Goal: Check status: Check status

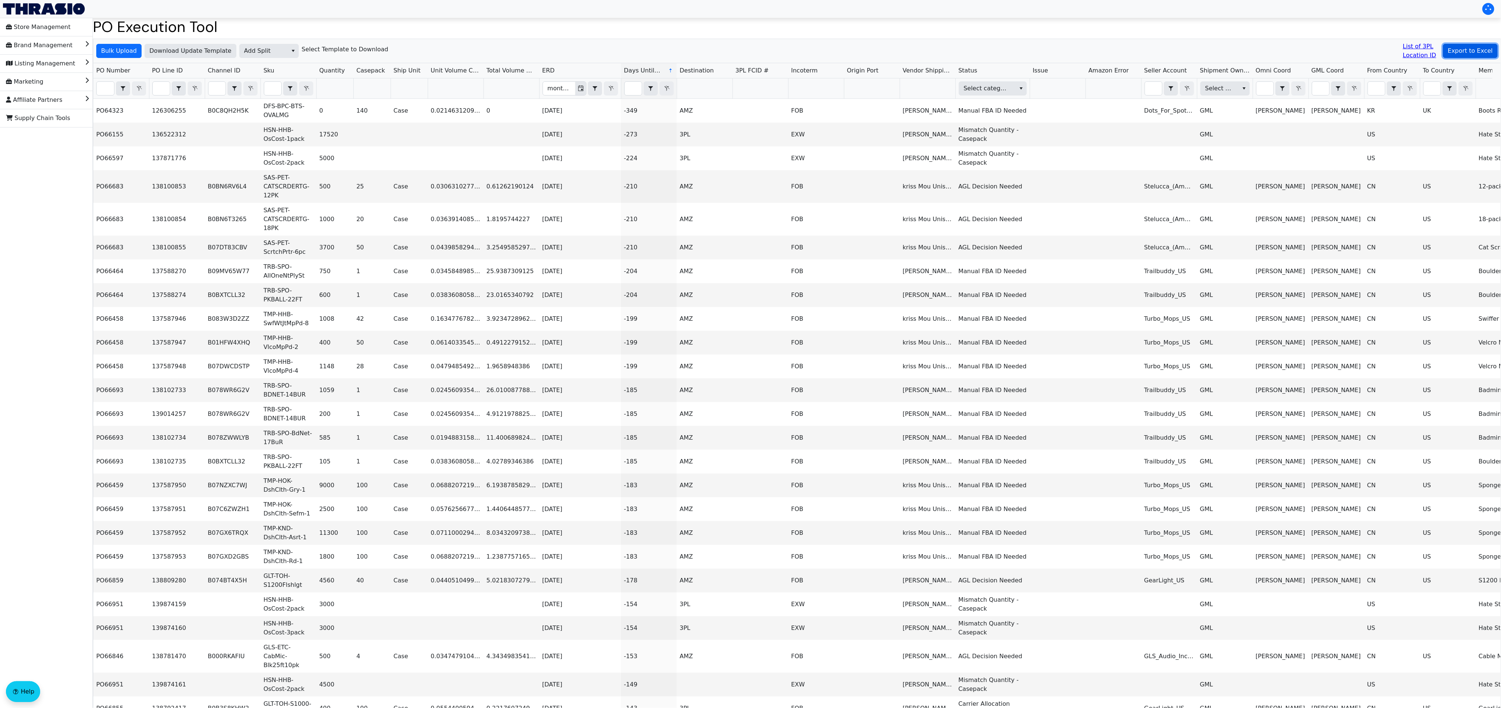
click at [1471, 48] on span "Export to Excel" at bounding box center [1470, 50] width 45 height 9
click at [115, 52] on span "Bulk Upload" at bounding box center [119, 50] width 36 height 9
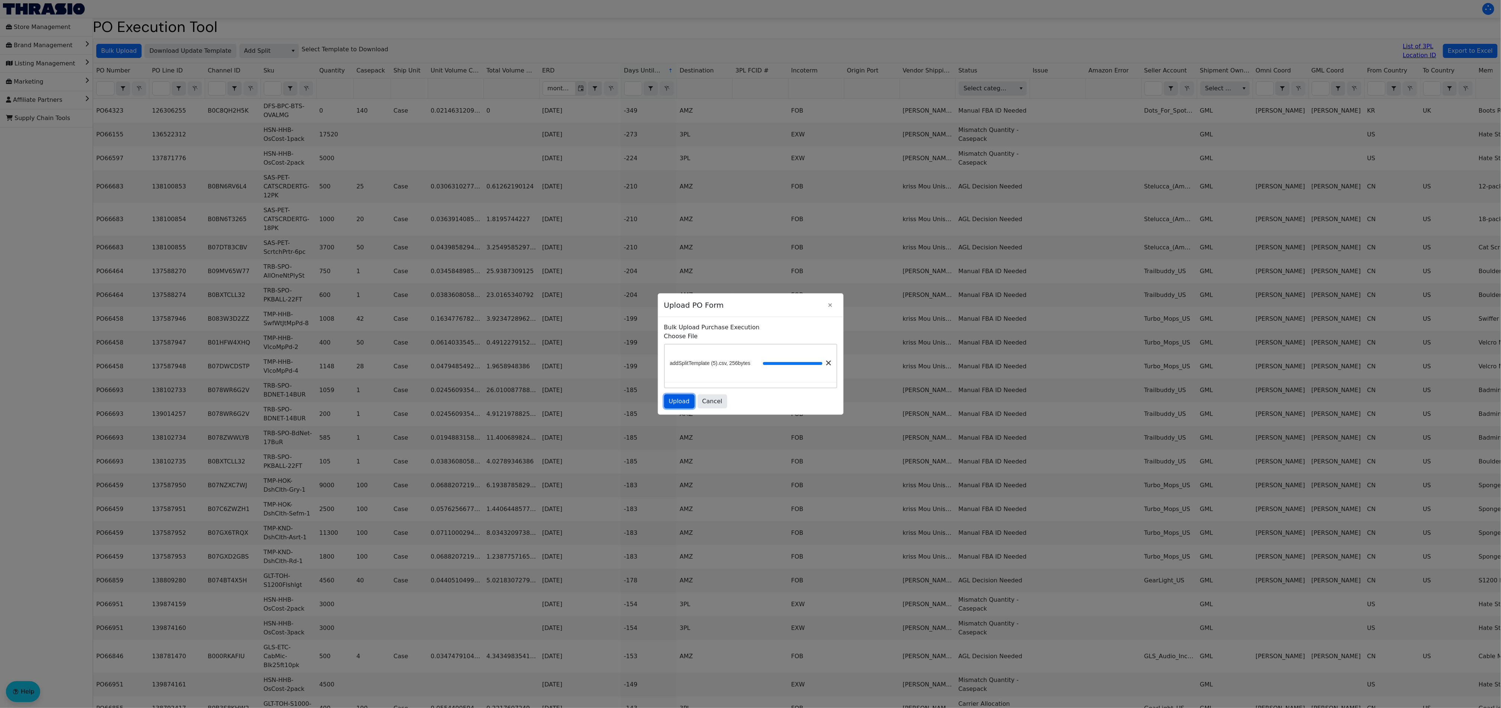
click at [677, 398] on span "Upload" at bounding box center [679, 401] width 21 height 9
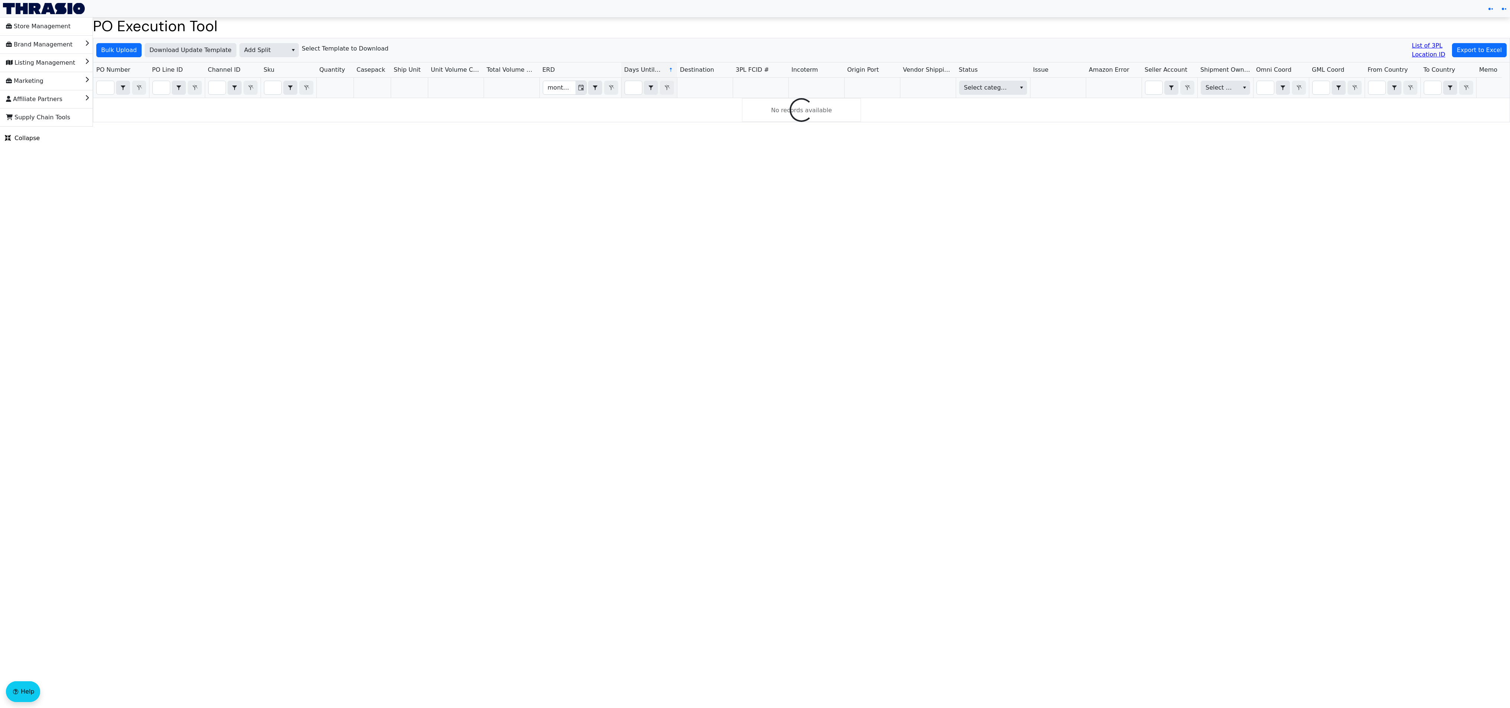
click at [521, 41] on div "Bulk Upload Download Update Template Add Split Select Template to Download List…" at bounding box center [801, 50] width 1416 height 24
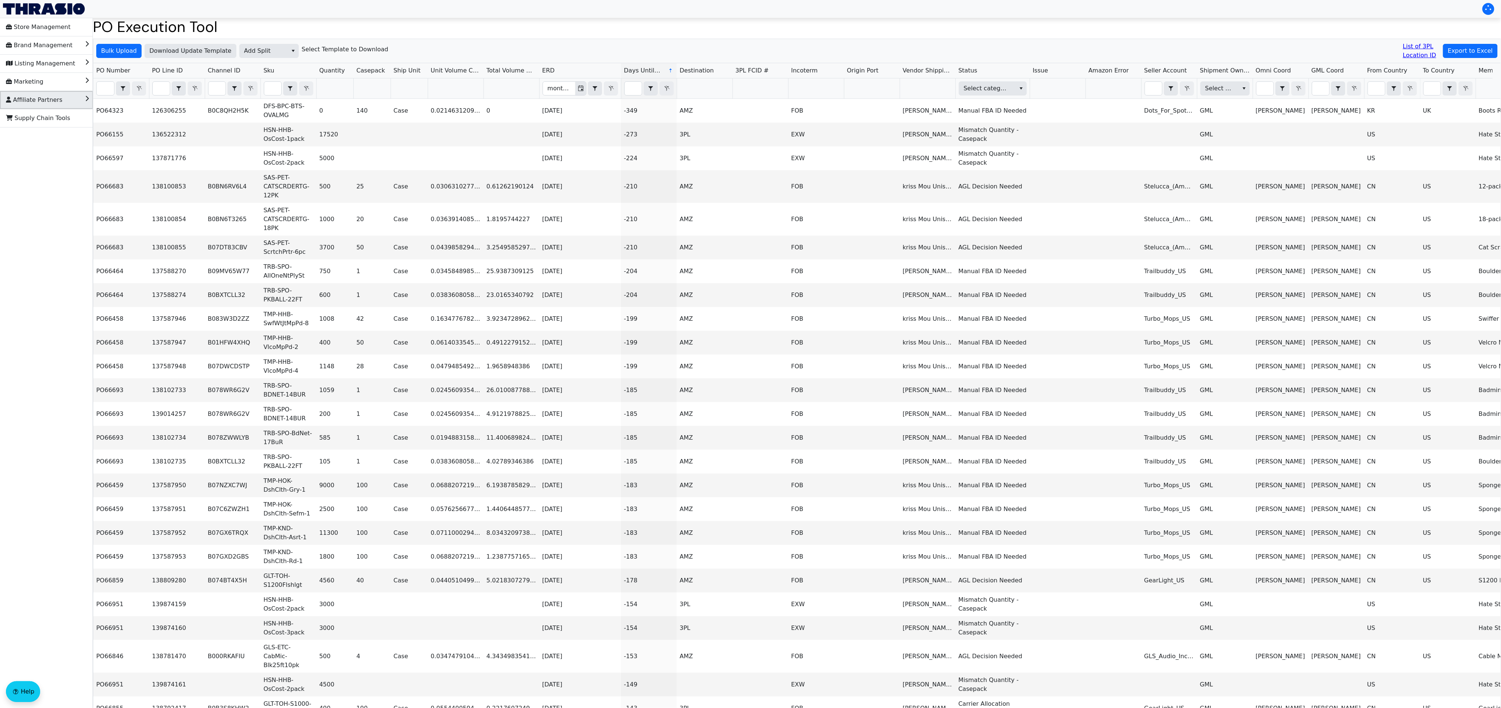
click at [91, 96] on li "Affiliate Partners" at bounding box center [46, 100] width 93 height 18
click at [101, 88] on input "Filter" at bounding box center [105, 88] width 17 height 13
paste input "PO67131"
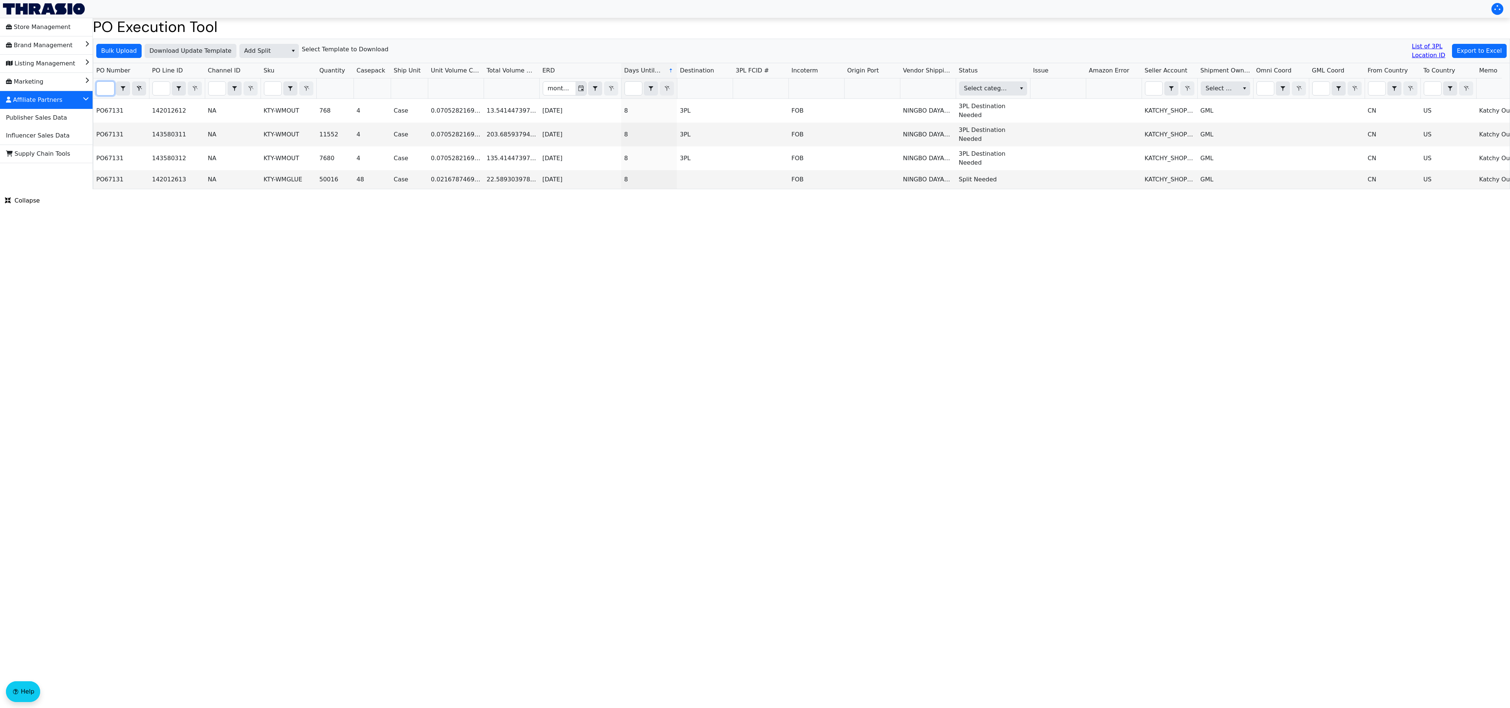
type input "PO67131"
click at [695, 189] on html "Store Management Brand Management Listing Management Marketing Affiliate Partne…" at bounding box center [755, 94] width 1510 height 189
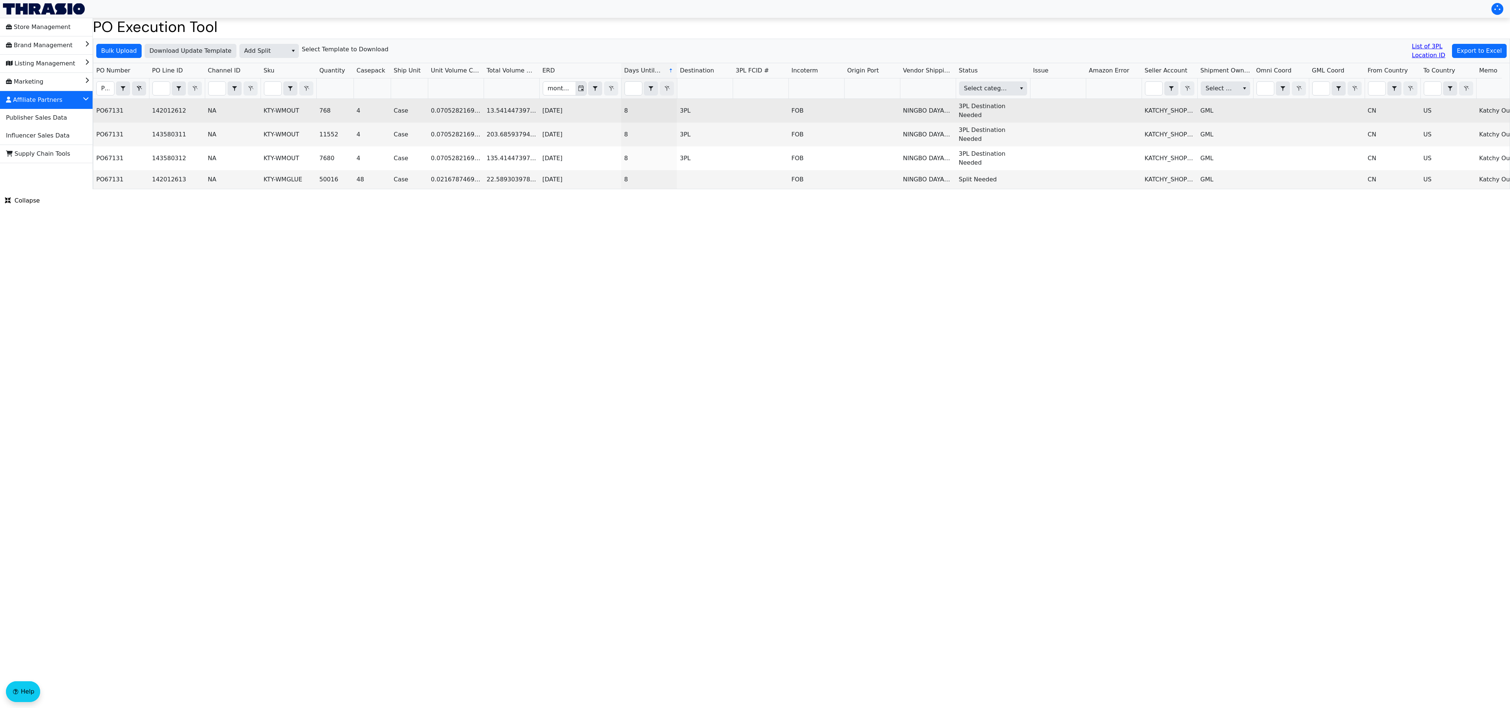
click at [119, 110] on td "PO67131" at bounding box center [121, 111] width 56 height 24
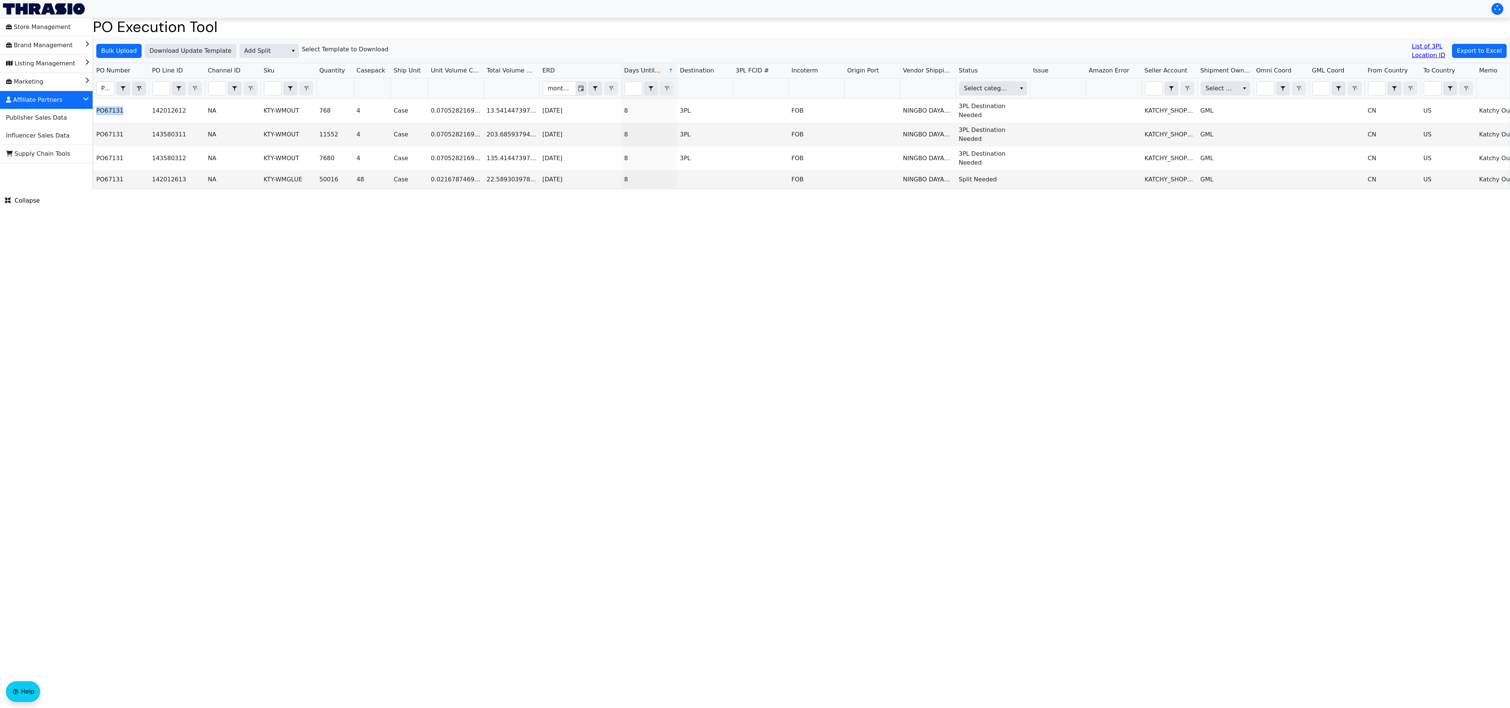
copy td "PO67131"
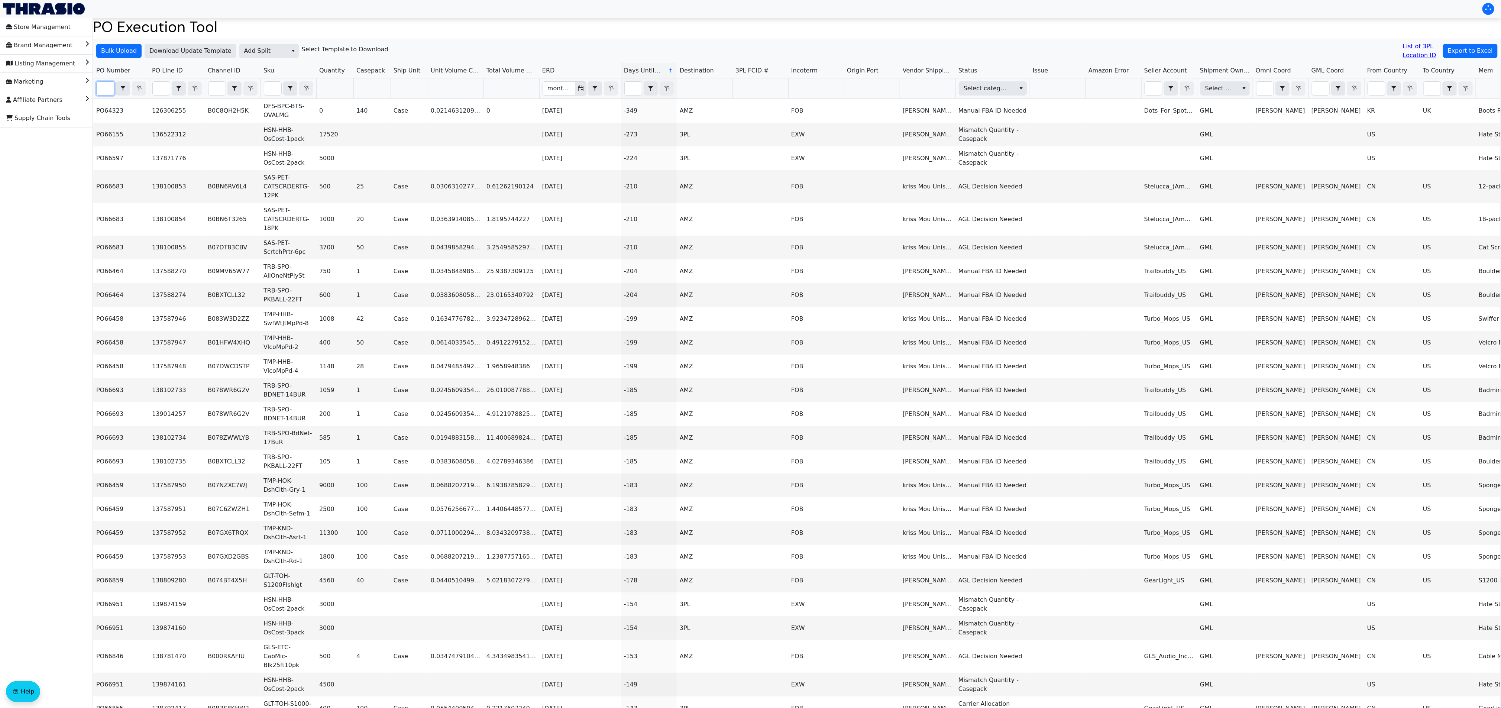
click at [106, 84] on input "Filter" at bounding box center [105, 88] width 17 height 13
paste input "PO67131"
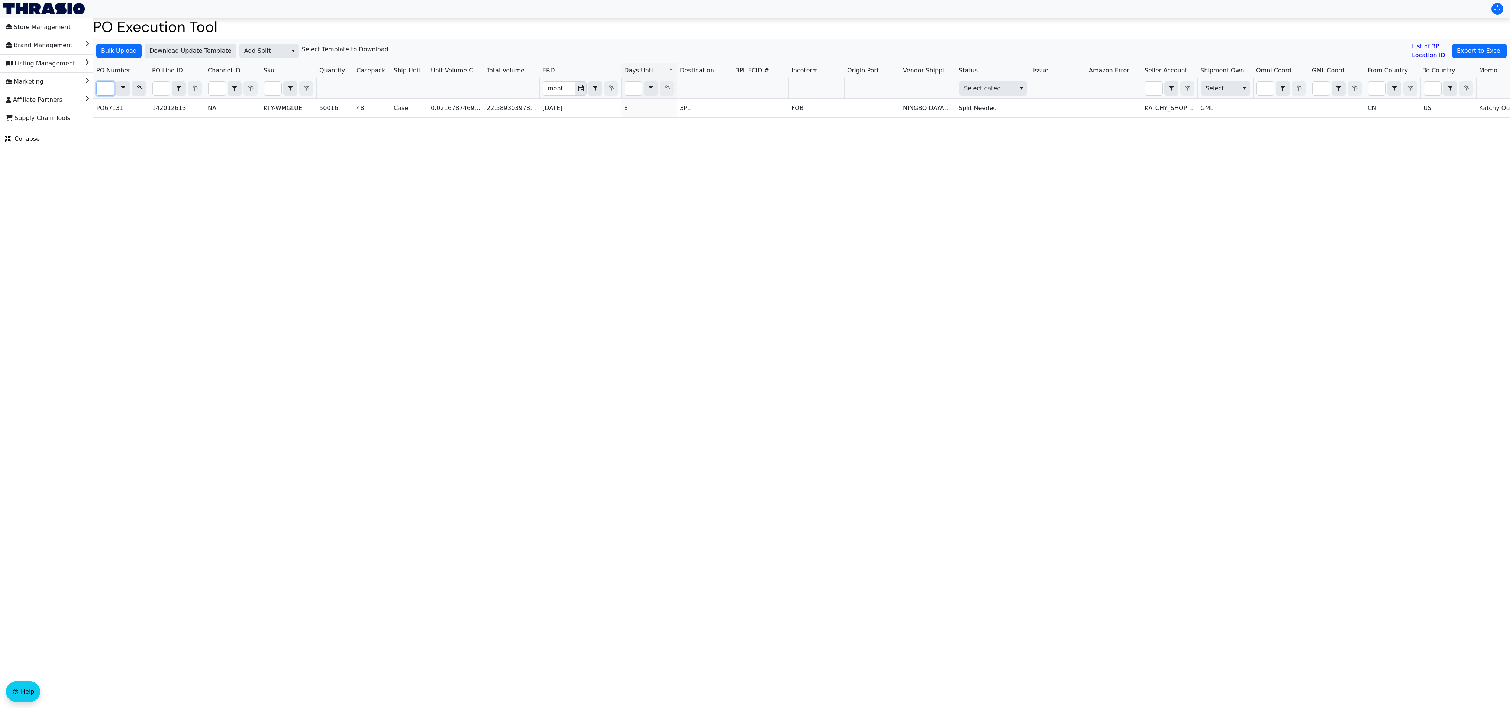
type input "PO67131"
click at [453, 127] on html "Store Management Brand Management Listing Management Marketing Affiliate Partne…" at bounding box center [755, 63] width 1510 height 127
click at [396, 127] on html "Store Management Brand Management Listing Management Marketing Affiliate Partne…" at bounding box center [755, 63] width 1510 height 127
click at [362, 127] on html "Store Management Brand Management Listing Management Marketing Affiliate Partne…" at bounding box center [755, 63] width 1510 height 127
click at [355, 127] on html "Store Management Brand Management Listing Management Marketing Affiliate Partne…" at bounding box center [755, 63] width 1510 height 127
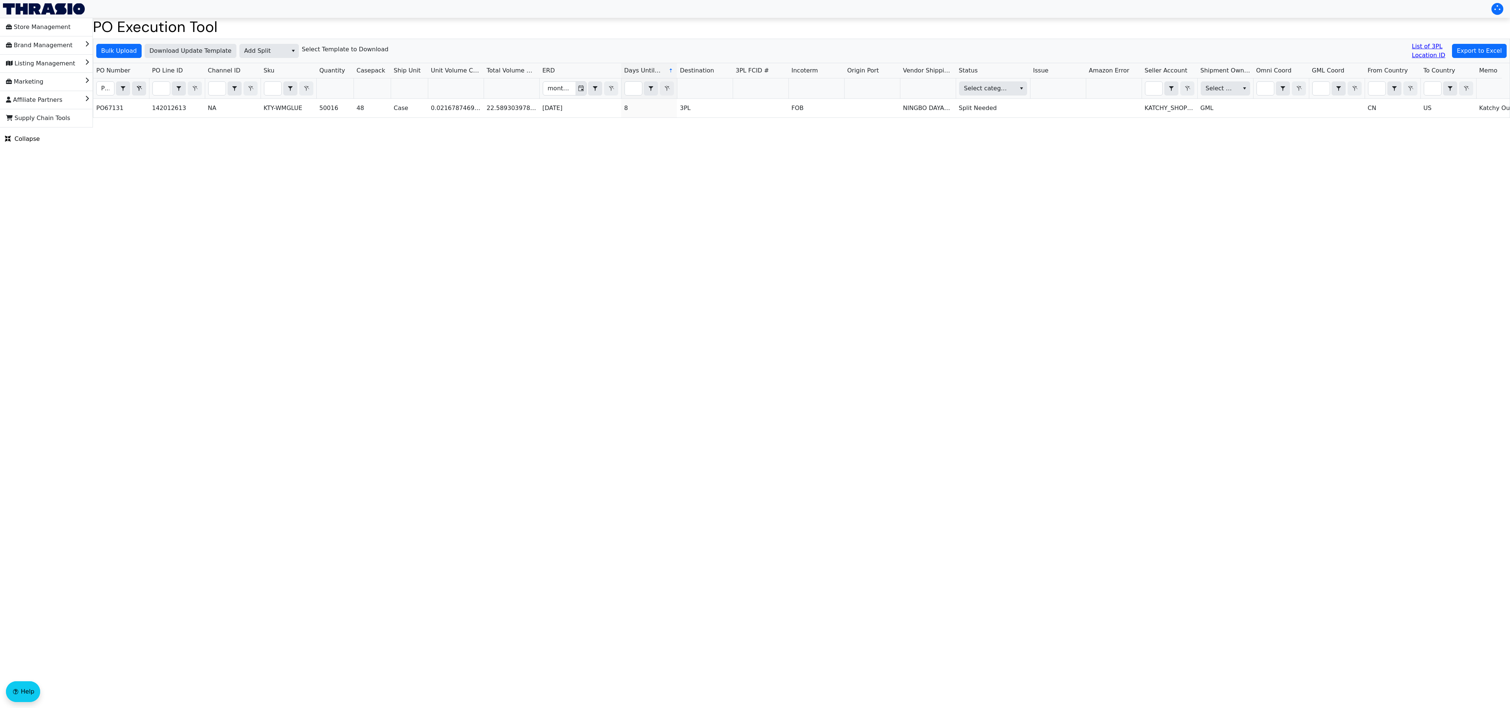
click at [348, 127] on html "Store Management Brand Management Listing Management Marketing Affiliate Partne…" at bounding box center [755, 63] width 1510 height 127
click at [299, 127] on html "Store Management Brand Management Listing Management Marketing Affiliate Partne…" at bounding box center [755, 63] width 1510 height 127
click at [287, 127] on html "Store Management Brand Management Listing Management Marketing Affiliate Partne…" at bounding box center [755, 63] width 1510 height 127
